Goal: Entertainment & Leisure: Consume media (video, audio)

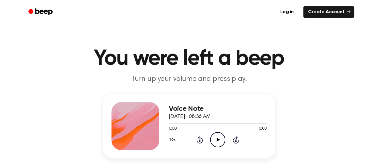
click at [218, 133] on circle at bounding box center [218, 139] width 15 height 15
click at [220, 139] on icon at bounding box center [218, 140] width 3 height 4
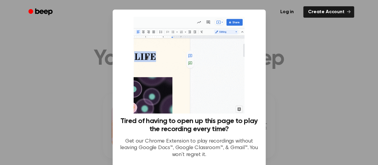
click at [288, 84] on div at bounding box center [189, 82] width 378 height 165
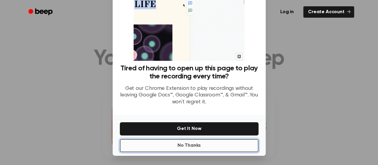
click at [224, 139] on button "No Thanks" at bounding box center [189, 145] width 139 height 13
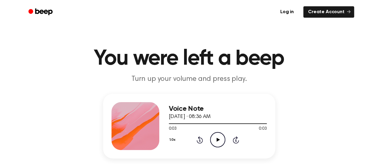
click at [221, 139] on icon "Play Audio" at bounding box center [217, 139] width 15 height 15
click at [215, 137] on icon "Play Audio" at bounding box center [217, 139] width 15 height 15
click at [213, 135] on icon "Play Audio" at bounding box center [217, 139] width 15 height 15
click at [216, 139] on icon "Play Audio" at bounding box center [217, 139] width 15 height 15
click at [216, 137] on icon "Play Audio" at bounding box center [217, 139] width 15 height 15
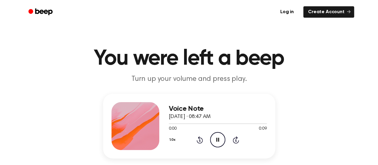
click at [216, 137] on icon "Pause Audio" at bounding box center [217, 139] width 15 height 15
click at [216, 137] on icon "Play Audio" at bounding box center [217, 139] width 15 height 15
click at [216, 137] on icon "Pause Audio" at bounding box center [217, 139] width 15 height 15
click at [216, 137] on icon "Play Audio" at bounding box center [217, 139] width 15 height 15
